Goal: Information Seeking & Learning: Learn about a topic

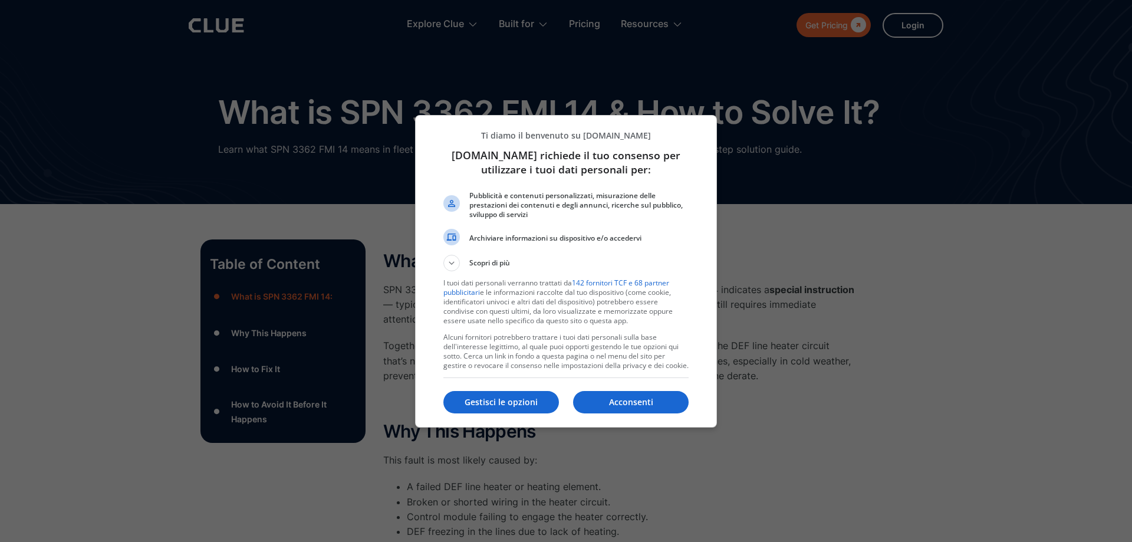
click at [647, 395] on button "Acconsenti" at bounding box center [631, 402] width 116 height 22
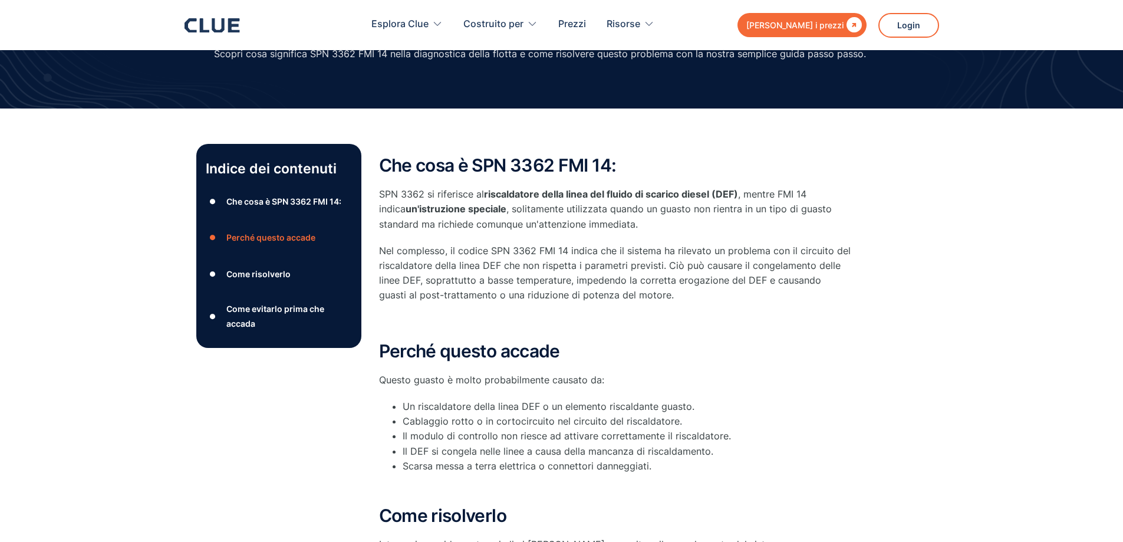
scroll to position [236, 0]
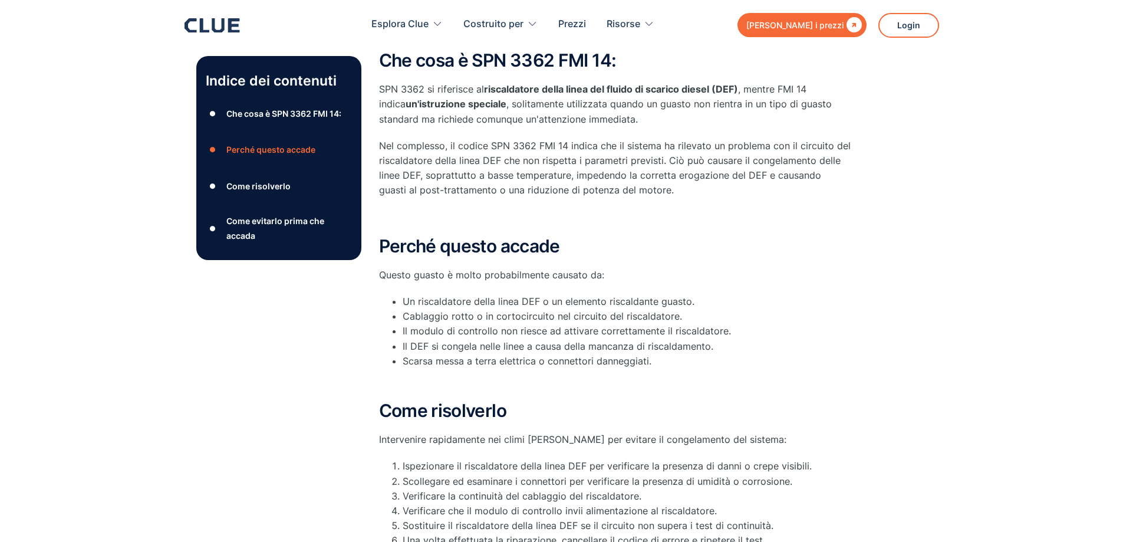
click at [275, 188] on font "Come risolverlo" at bounding box center [258, 186] width 64 height 10
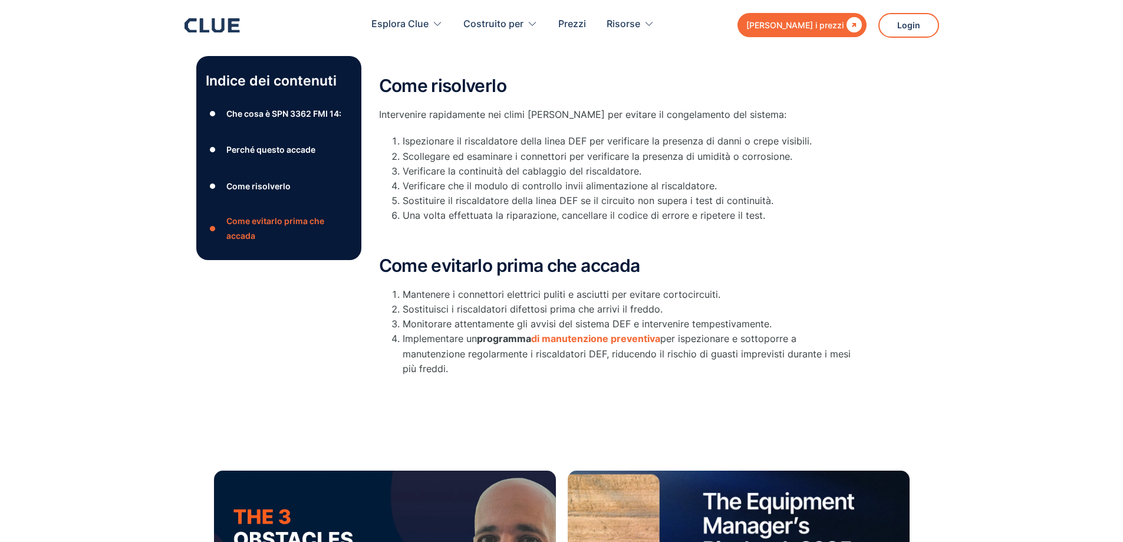
scroll to position [561, 0]
click at [582, 336] on font "di manutenzione preventiva" at bounding box center [595, 338] width 129 height 12
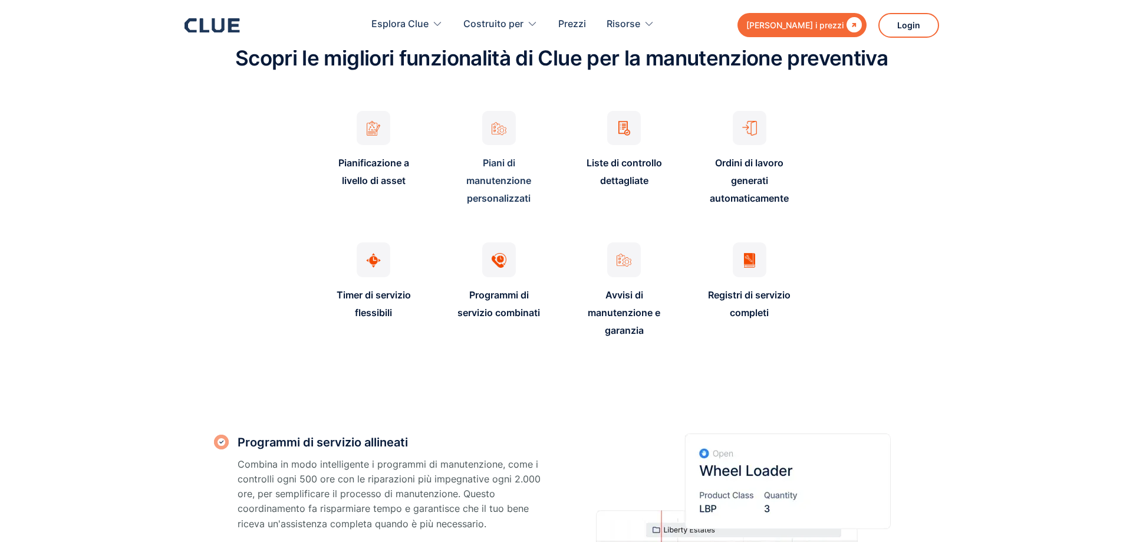
scroll to position [943, 0]
